Goal: Find specific page/section: Find specific page/section

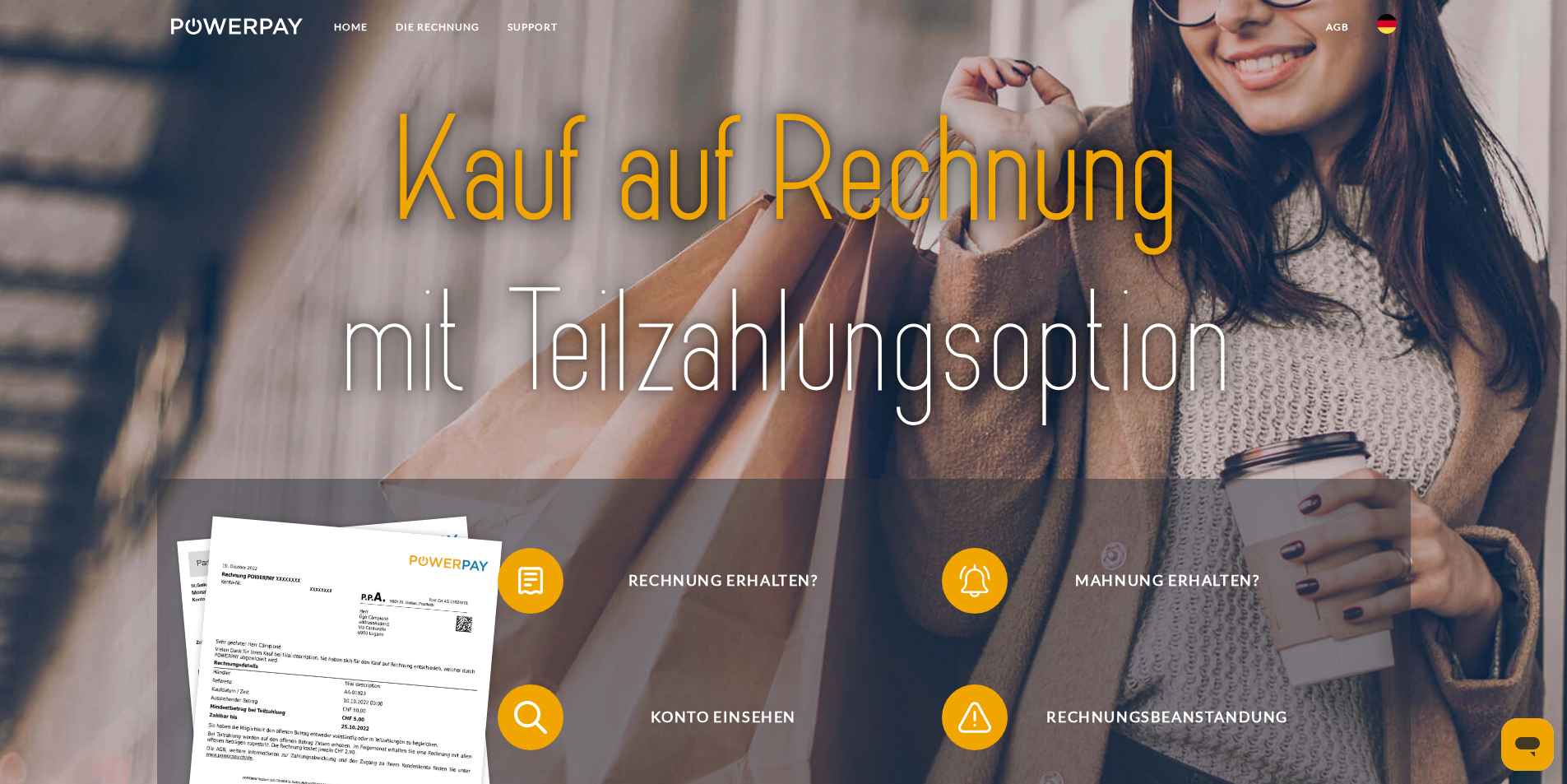
click at [1392, 25] on img at bounding box center [1387, 24] width 20 height 20
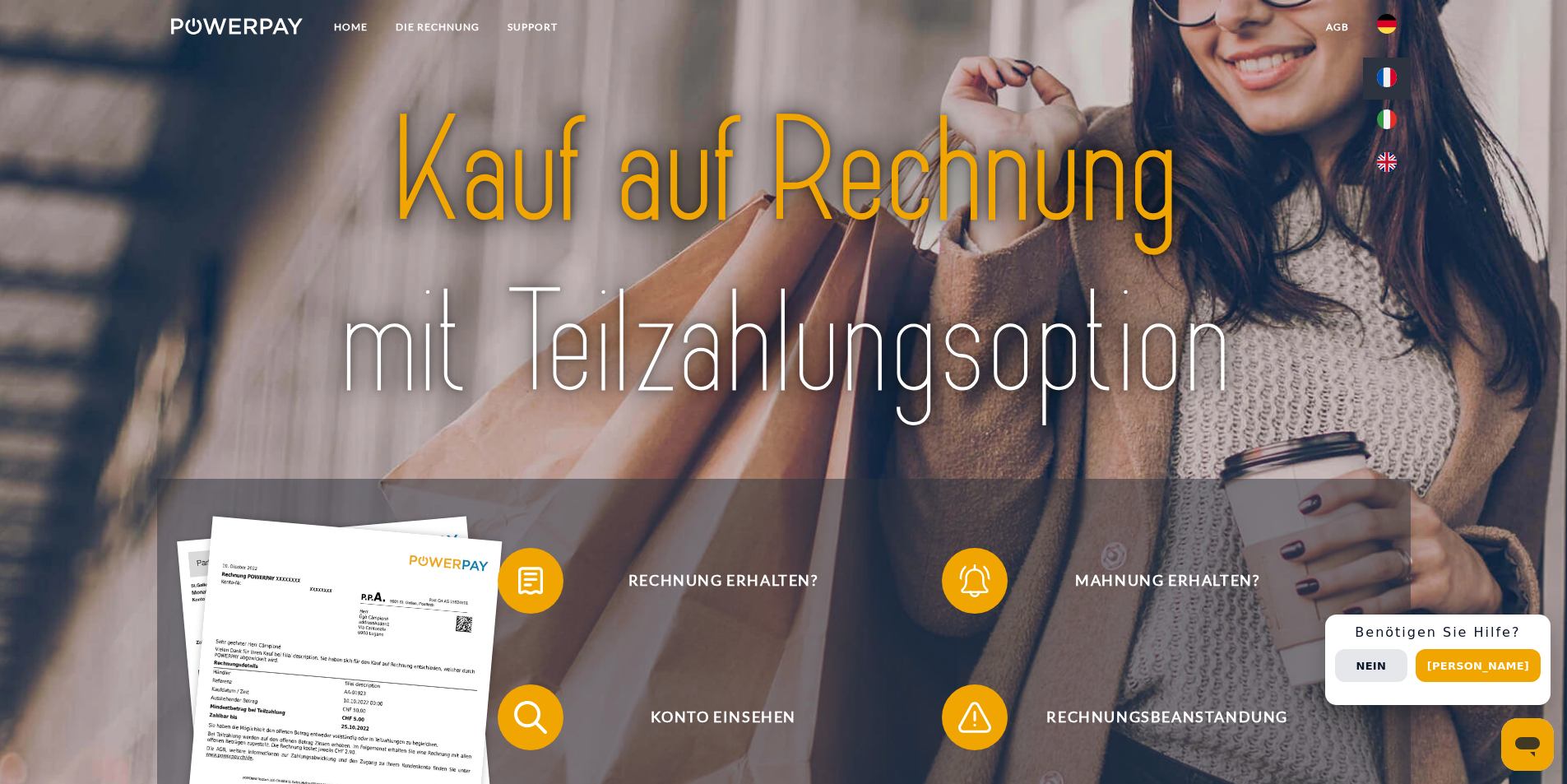
click at [1387, 71] on img at bounding box center [1387, 77] width 20 height 20
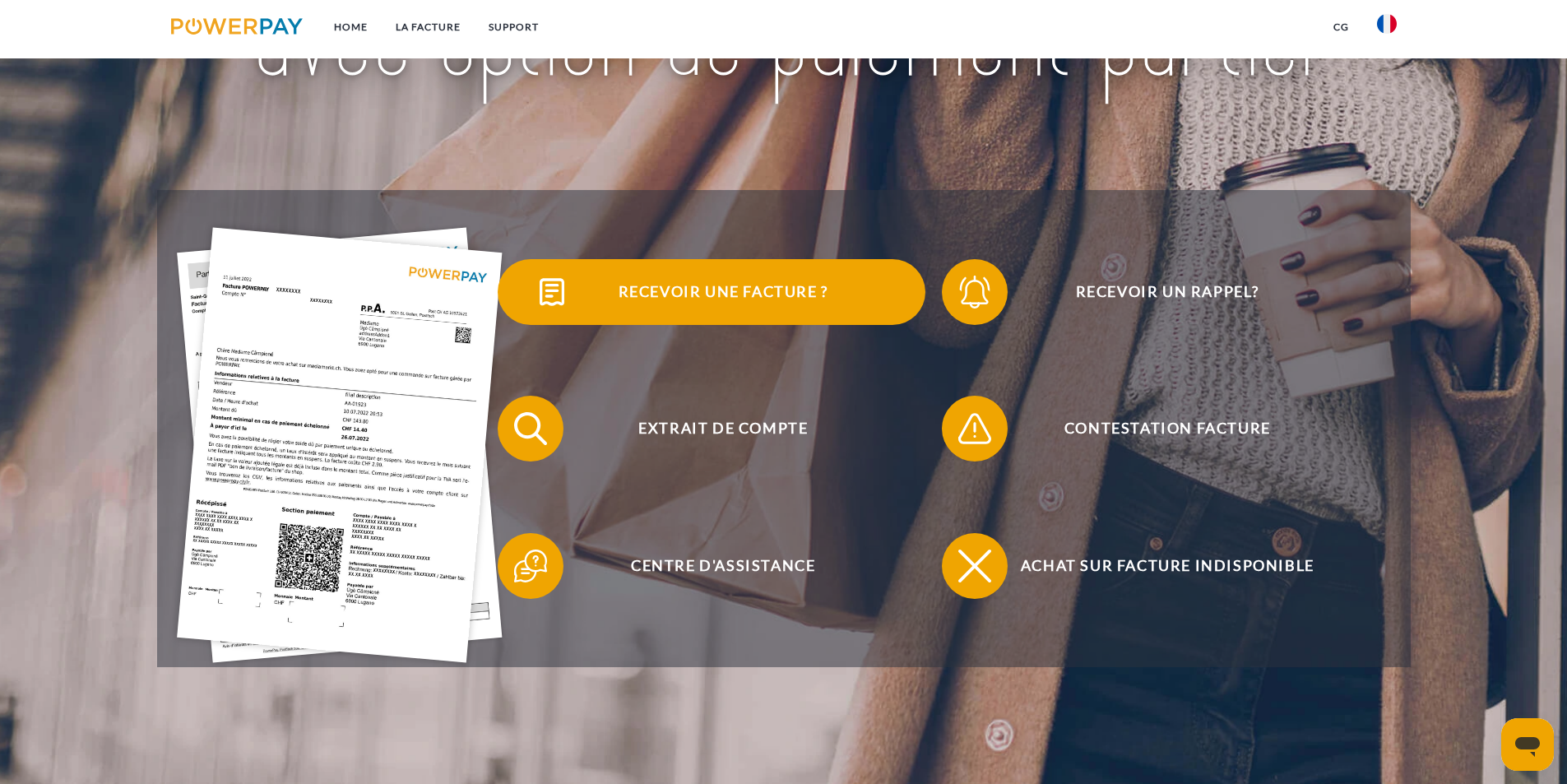
scroll to position [247, 0]
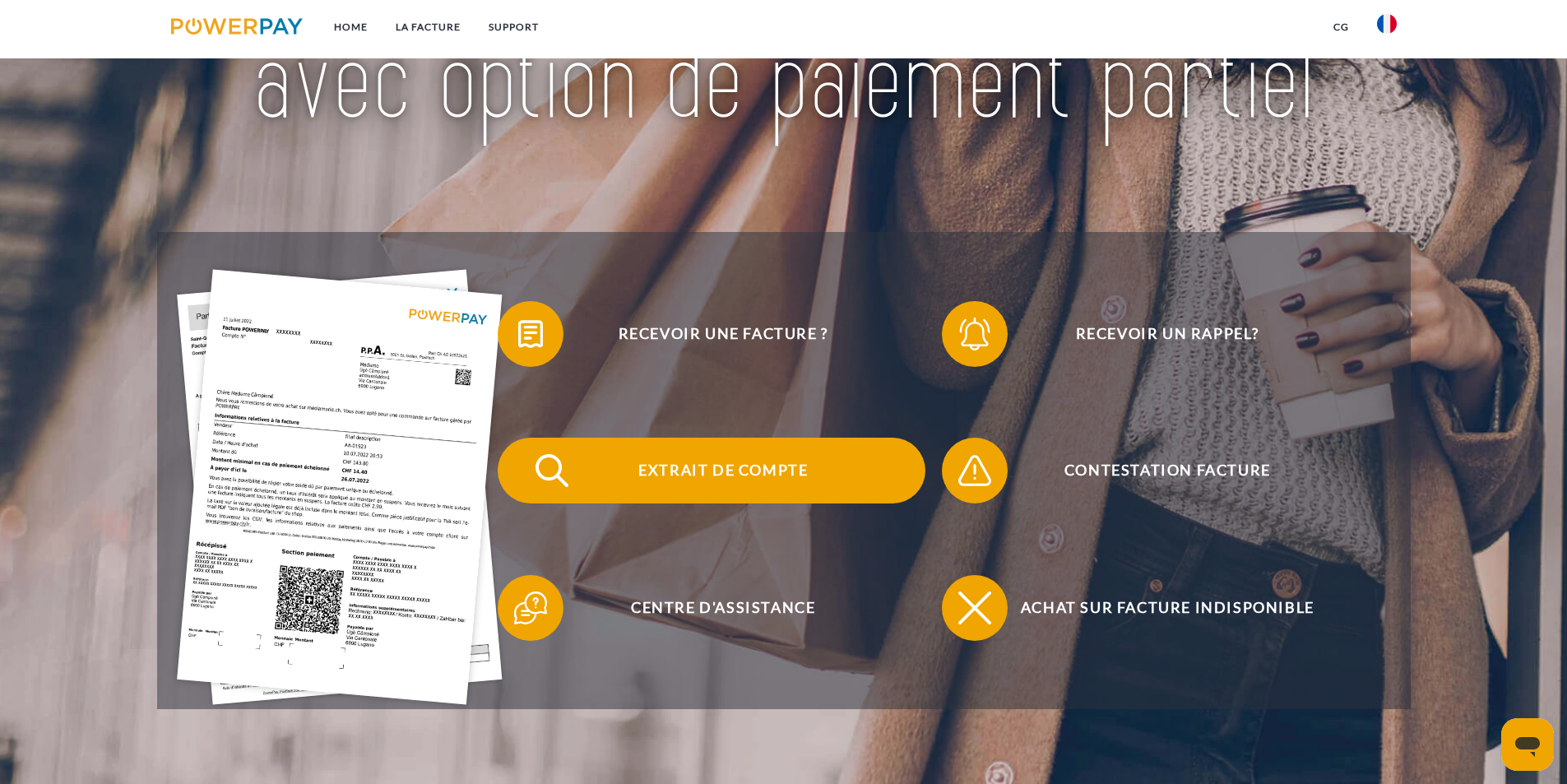
click at [722, 470] on span "Extrait de compte" at bounding box center [723, 471] width 403 height 66
